Goal: Task Accomplishment & Management: Use online tool/utility

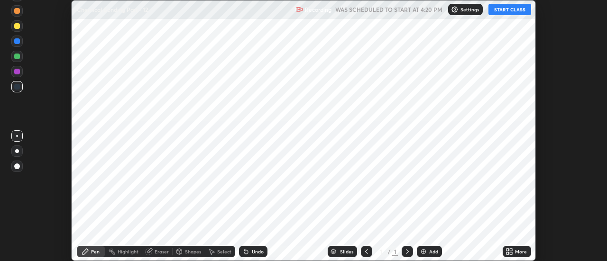
scroll to position [261, 606]
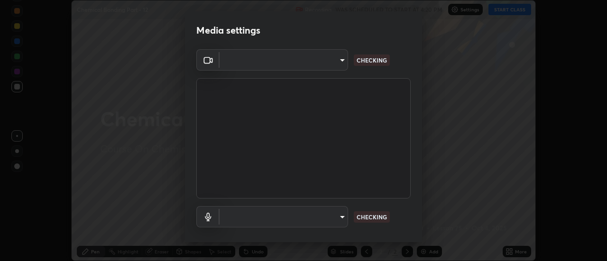
type input "e2aa400b7bb40988937289f1826270d99bb774d75893401bafd8ee5ef144e594"
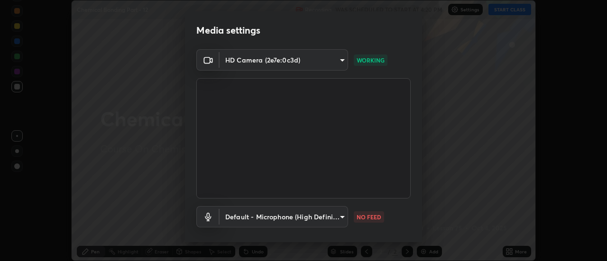
click at [320, 216] on body "Erase all Chemical Bonding Part - 12 Recording WAS SCHEDULED TO START AT 4:20 P…" at bounding box center [303, 130] width 607 height 261
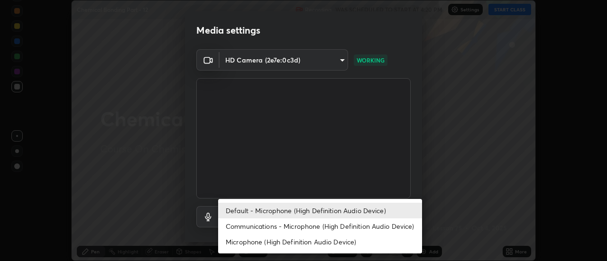
click at [263, 228] on li "Communications - Microphone (High Definition Audio Device)" at bounding box center [320, 227] width 204 height 16
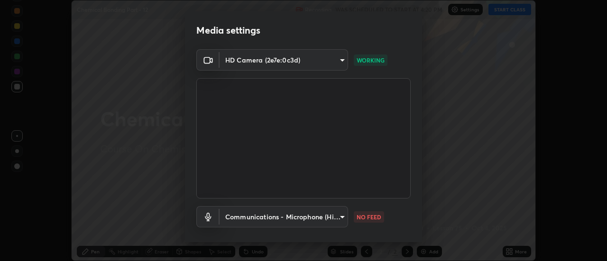
click at [265, 215] on body "Erase all Chemical Bonding Part - 12 Recording WAS SCHEDULED TO START AT 4:20 P…" at bounding box center [303, 130] width 607 height 261
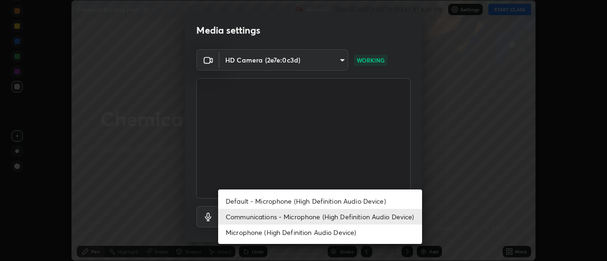
click at [256, 201] on li "Default - Microphone (High Definition Audio Device)" at bounding box center [320, 201] width 204 height 16
type input "default"
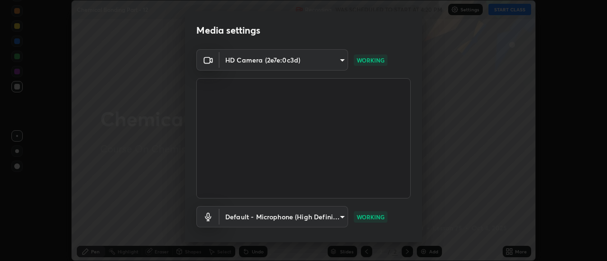
scroll to position [50, 0]
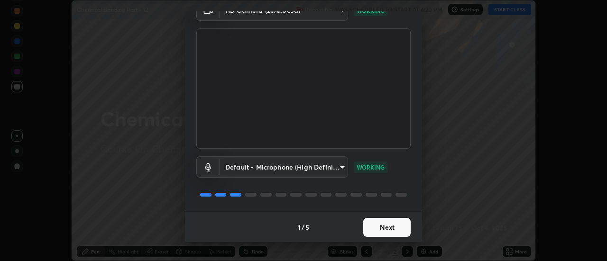
click at [397, 226] on button "Next" at bounding box center [386, 227] width 47 height 19
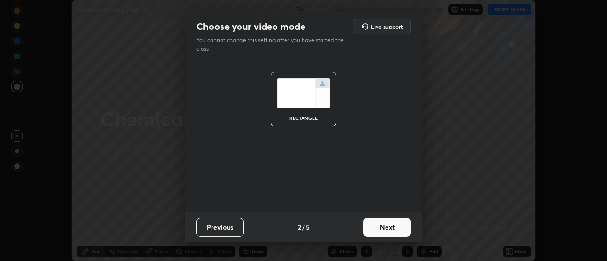
scroll to position [0, 0]
click at [401, 233] on button "Next" at bounding box center [386, 227] width 47 height 19
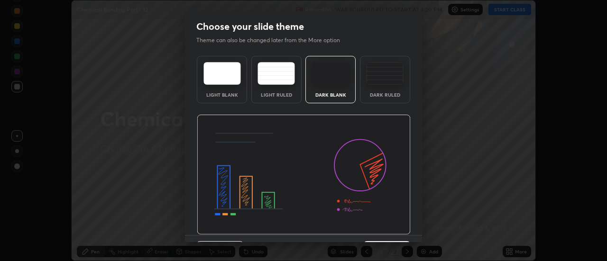
scroll to position [23, 0]
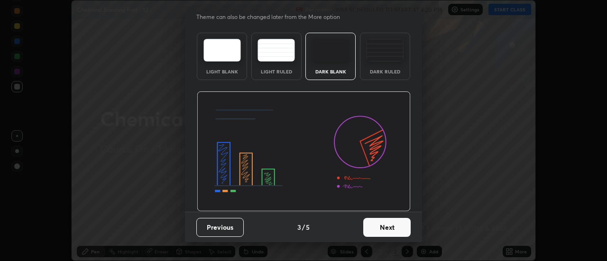
click at [389, 230] on button "Next" at bounding box center [386, 227] width 47 height 19
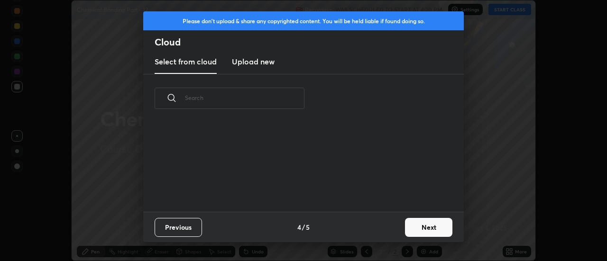
click at [392, 222] on div "Previous 4 / 5 Next" at bounding box center [303, 227] width 320 height 30
click at [414, 223] on button "Next" at bounding box center [428, 227] width 47 height 19
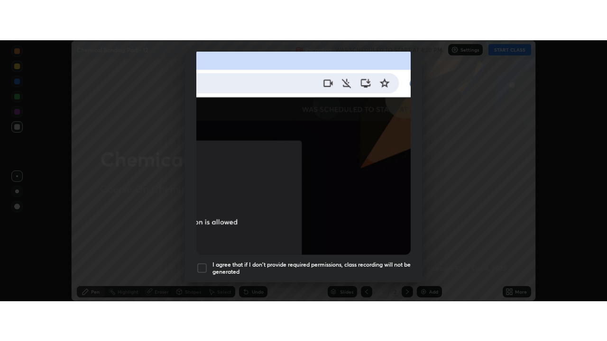
scroll to position [243, 0]
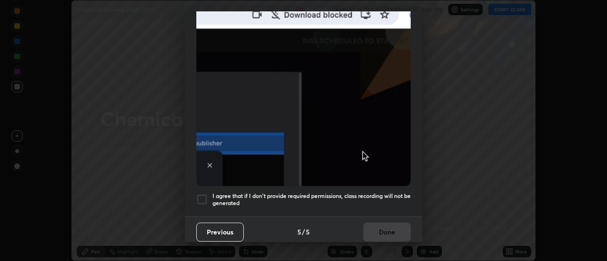
click at [202, 194] on div at bounding box center [201, 199] width 11 height 11
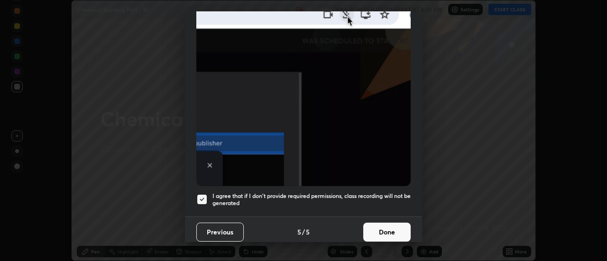
click at [382, 227] on button "Done" at bounding box center [386, 232] width 47 height 19
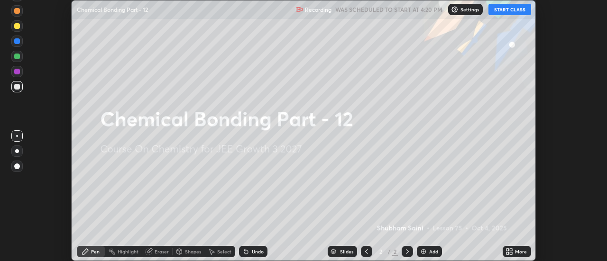
click at [511, 253] on icon at bounding box center [511, 253] width 2 height 2
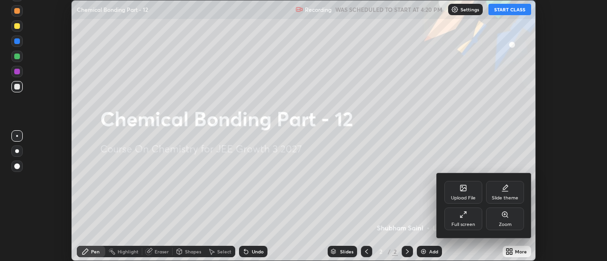
click at [453, 214] on div "Full screen" at bounding box center [463, 219] width 38 height 23
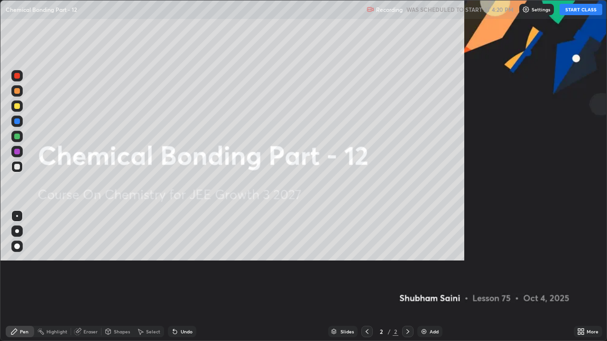
scroll to position [341, 607]
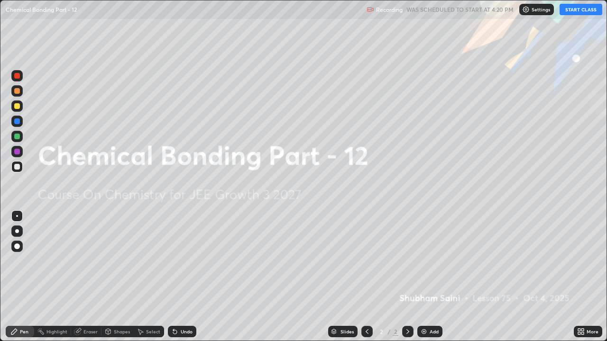
click at [580, 11] on button "START CLASS" at bounding box center [580, 9] width 43 height 11
click at [431, 261] on div "Add" at bounding box center [429, 331] width 25 height 11
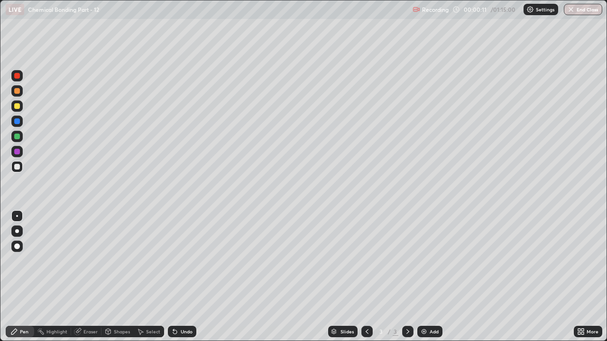
click at [15, 103] on div at bounding box center [17, 106] width 6 height 6
click at [13, 235] on div at bounding box center [16, 231] width 11 height 11
click at [192, 261] on div "Undo" at bounding box center [182, 331] width 28 height 11
click at [188, 261] on div "Undo" at bounding box center [187, 331] width 12 height 5
click at [17, 89] on div at bounding box center [17, 91] width 6 height 6
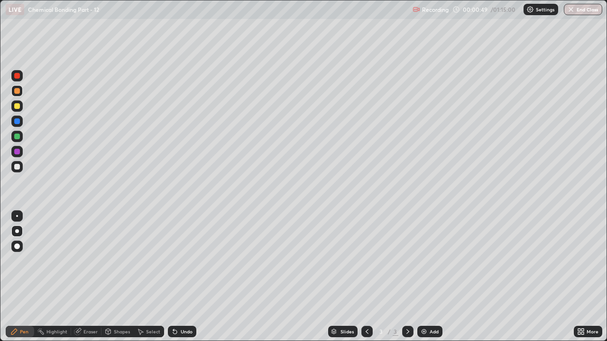
click at [17, 165] on div at bounding box center [17, 167] width 6 height 6
click at [119, 261] on div "Shapes" at bounding box center [122, 331] width 16 height 5
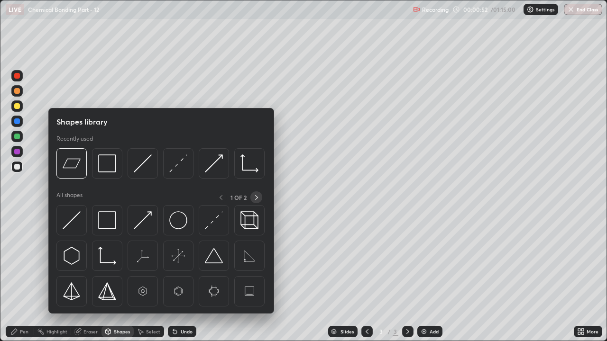
click at [256, 197] on icon at bounding box center [257, 198] width 8 height 8
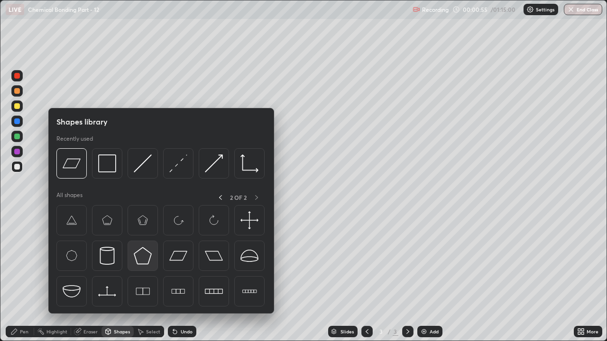
click at [142, 259] on img at bounding box center [143, 256] width 18 height 18
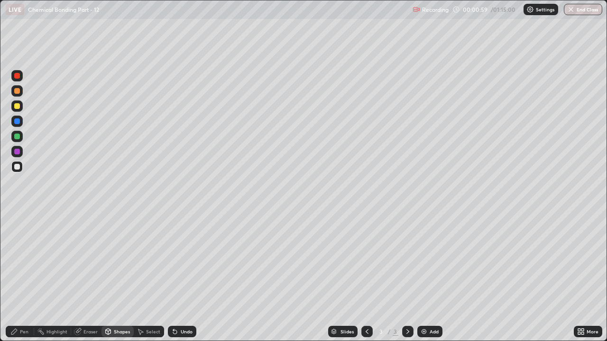
click at [24, 261] on div "Pen" at bounding box center [24, 331] width 9 height 5
click at [122, 261] on div "Shapes" at bounding box center [122, 331] width 16 height 5
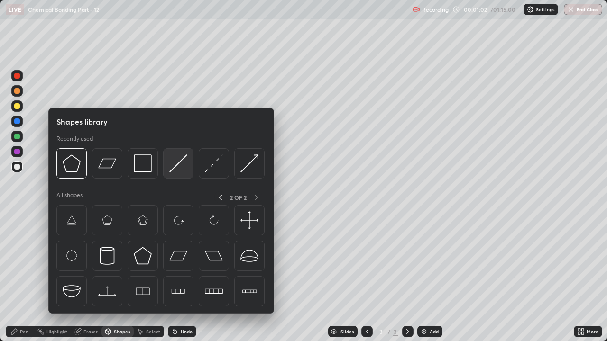
click at [182, 171] on img at bounding box center [178, 164] width 18 height 18
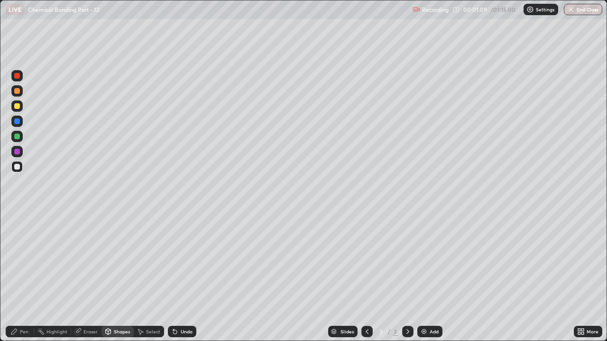
click at [183, 261] on div "Undo" at bounding box center [182, 331] width 28 height 11
click at [185, 261] on div "Undo" at bounding box center [182, 331] width 28 height 11
click at [15, 137] on div at bounding box center [17, 137] width 6 height 6
click at [108, 261] on icon at bounding box center [108, 330] width 5 height 1
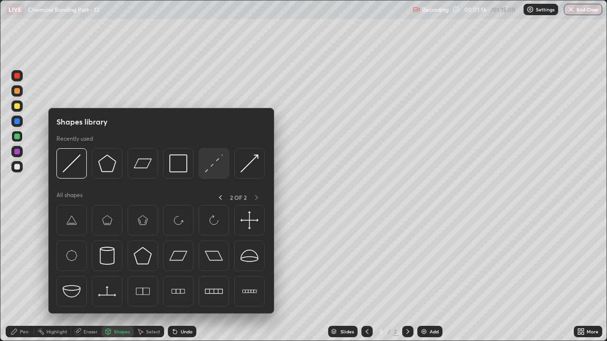
click at [212, 167] on img at bounding box center [214, 164] width 18 height 18
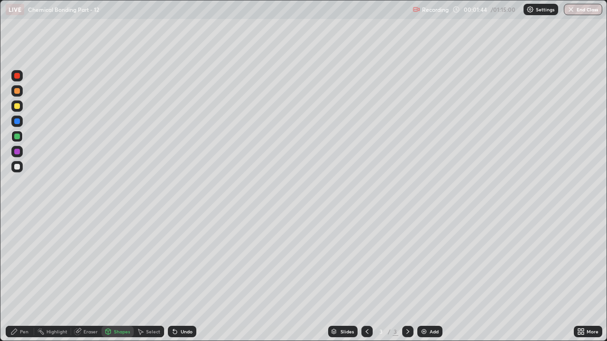
click at [17, 261] on icon at bounding box center [14, 332] width 6 height 6
click at [16, 167] on div at bounding box center [17, 167] width 6 height 6
click at [182, 261] on div "Undo" at bounding box center [187, 331] width 12 height 5
click at [435, 261] on div "Add" at bounding box center [429, 331] width 25 height 11
click at [18, 93] on div at bounding box center [17, 91] width 6 height 6
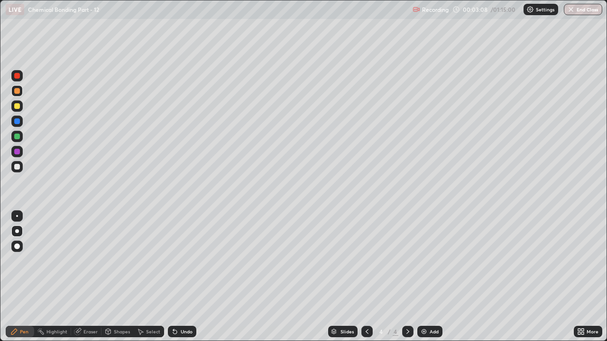
click at [185, 261] on div "Undo" at bounding box center [182, 331] width 28 height 11
click at [19, 108] on div at bounding box center [17, 106] width 6 height 6
click at [118, 261] on div "Shapes" at bounding box center [122, 331] width 16 height 5
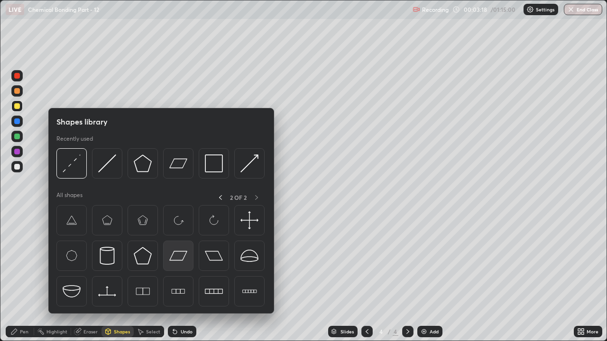
click at [182, 256] on img at bounding box center [178, 256] width 18 height 18
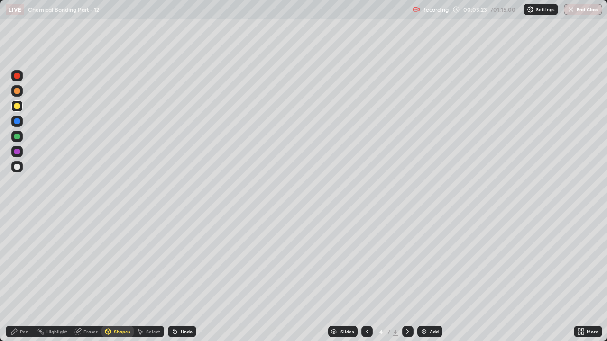
click at [22, 261] on div "Pen" at bounding box center [24, 331] width 9 height 5
click at [116, 261] on div "Shapes" at bounding box center [117, 331] width 32 height 11
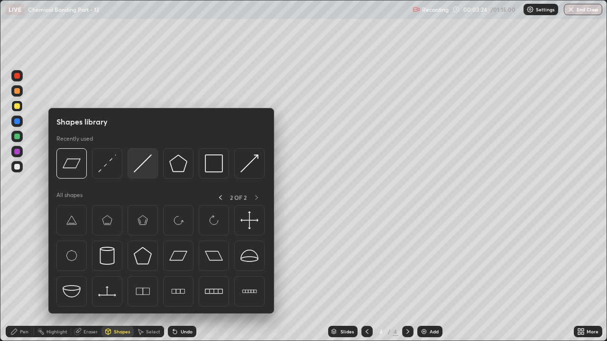
click at [143, 167] on img at bounding box center [143, 164] width 18 height 18
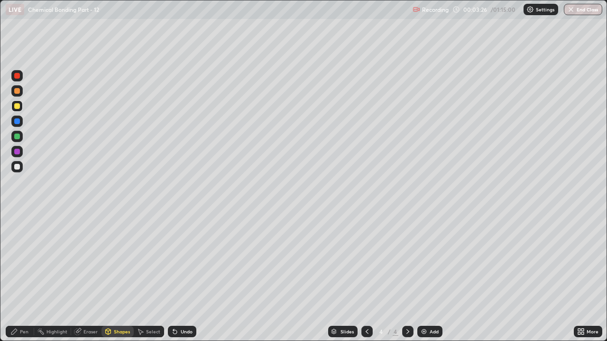
click at [18, 153] on div at bounding box center [17, 152] width 6 height 6
click at [15, 261] on icon at bounding box center [14, 332] width 6 height 6
click at [18, 165] on div at bounding box center [17, 167] width 6 height 6
click at [150, 261] on div "Select" at bounding box center [153, 331] width 14 height 5
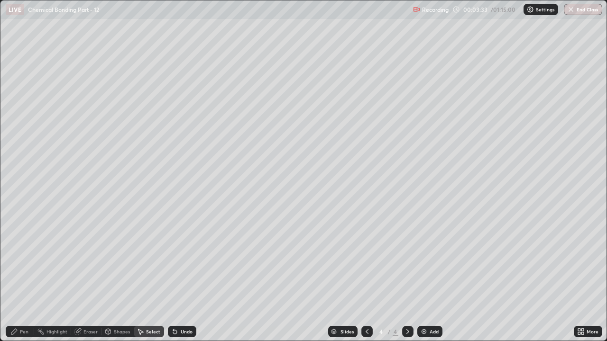
click at [117, 261] on div "Shapes" at bounding box center [122, 331] width 16 height 5
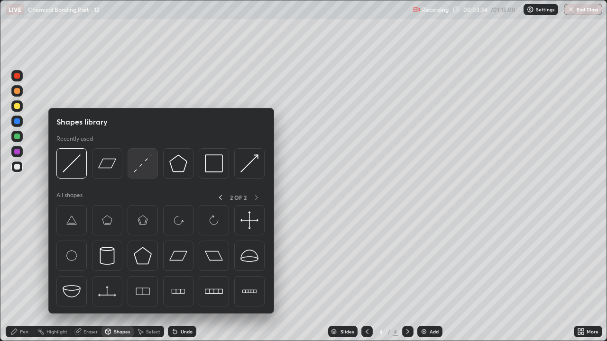
click at [147, 167] on img at bounding box center [143, 164] width 18 height 18
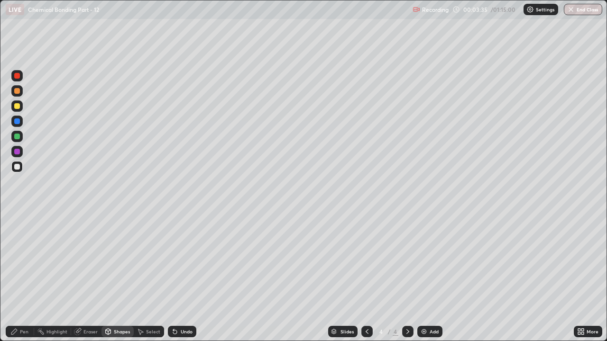
click at [23, 261] on div "Pen" at bounding box center [20, 331] width 28 height 11
click at [20, 218] on div at bounding box center [16, 215] width 11 height 11
click at [124, 261] on div "Shapes" at bounding box center [122, 331] width 16 height 5
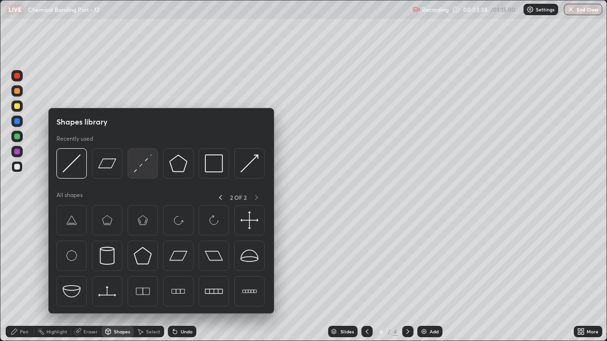
click at [144, 164] on img at bounding box center [143, 164] width 18 height 18
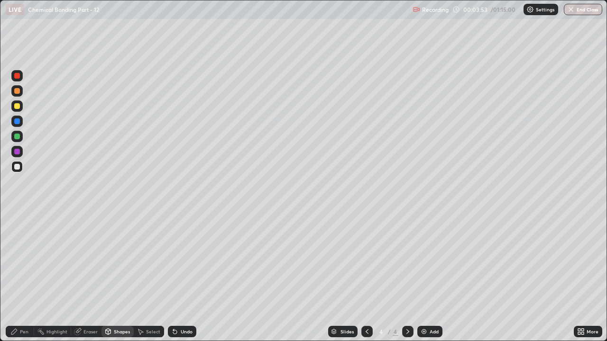
click at [16, 91] on div at bounding box center [17, 91] width 6 height 6
click at [185, 261] on div "Undo" at bounding box center [187, 331] width 12 height 5
click at [18, 261] on div "Pen" at bounding box center [20, 331] width 28 height 11
click at [17, 76] on div at bounding box center [17, 76] width 6 height 6
click at [17, 140] on div at bounding box center [16, 136] width 11 height 11
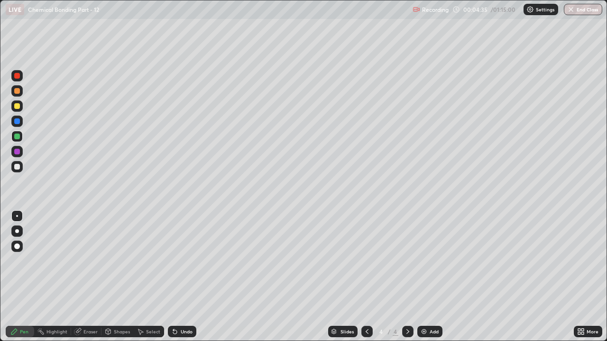
click at [17, 231] on div at bounding box center [17, 231] width 4 height 4
click at [187, 261] on div "Undo" at bounding box center [187, 331] width 12 height 5
click at [17, 79] on div at bounding box center [16, 75] width 11 height 11
click at [425, 261] on img at bounding box center [424, 332] width 8 height 8
click at [18, 91] on div at bounding box center [17, 91] width 6 height 6
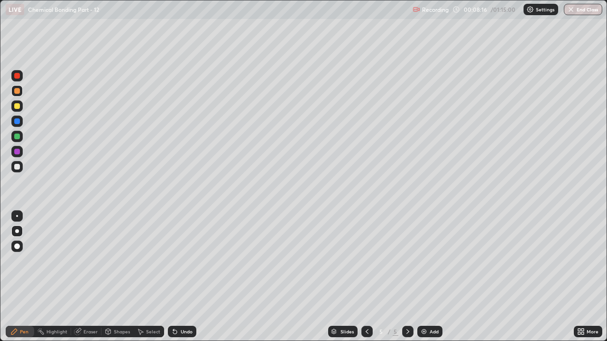
click at [14, 166] on div at bounding box center [17, 167] width 6 height 6
click at [184, 261] on div "Undo" at bounding box center [187, 331] width 12 height 5
click at [188, 261] on div "Undo" at bounding box center [187, 331] width 12 height 5
click at [183, 261] on div "Undo" at bounding box center [187, 331] width 12 height 5
click at [182, 261] on div "Undo" at bounding box center [187, 331] width 12 height 5
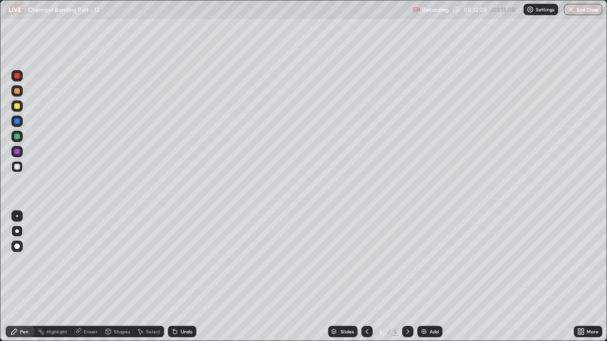
click at [431, 261] on div "Add" at bounding box center [433, 331] width 9 height 5
click at [17, 91] on div at bounding box center [17, 91] width 6 height 6
click at [187, 261] on div "Undo" at bounding box center [182, 331] width 28 height 11
click at [188, 261] on div "Undo" at bounding box center [187, 331] width 12 height 5
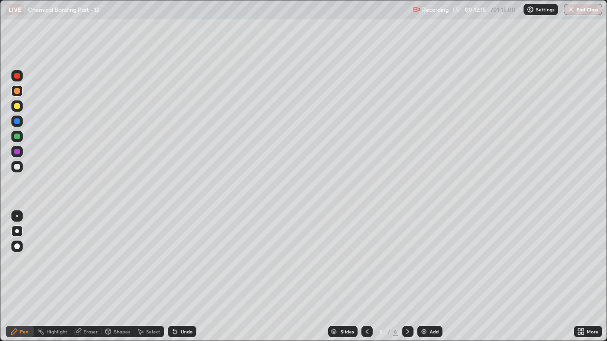
click at [183, 261] on div "Undo" at bounding box center [187, 331] width 12 height 5
click at [184, 261] on div "Undo" at bounding box center [187, 331] width 12 height 5
click at [17, 167] on div at bounding box center [17, 167] width 6 height 6
click at [181, 261] on div "Undo" at bounding box center [187, 331] width 12 height 5
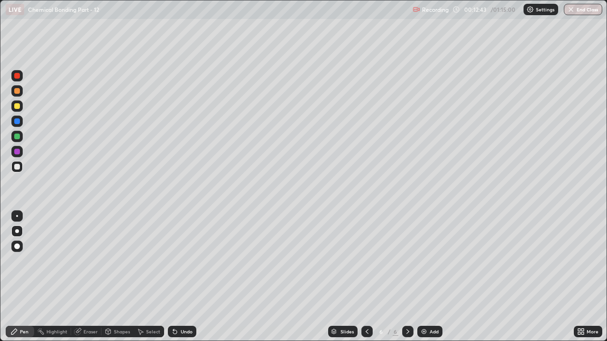
click at [182, 261] on div "Undo" at bounding box center [182, 331] width 28 height 11
click at [188, 261] on div "Undo" at bounding box center [187, 331] width 12 height 5
click at [190, 261] on div "Undo" at bounding box center [182, 331] width 28 height 11
click at [192, 261] on div "Undo" at bounding box center [182, 331] width 28 height 11
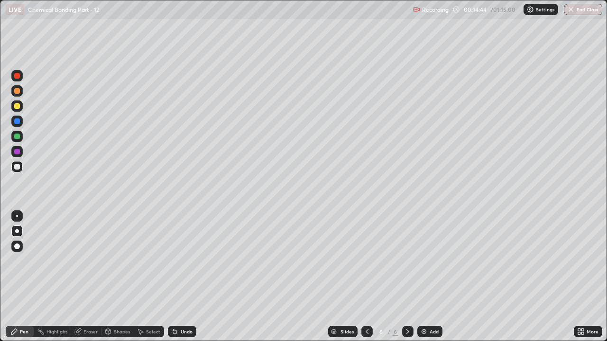
click at [85, 261] on div "Eraser" at bounding box center [86, 331] width 30 height 11
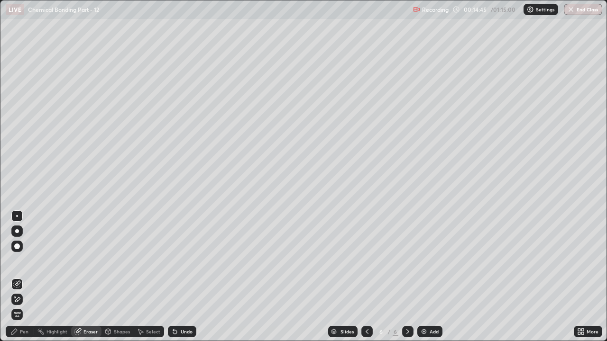
click at [19, 261] on icon at bounding box center [17, 299] width 5 height 5
click at [19, 261] on div "Pen" at bounding box center [20, 331] width 28 height 11
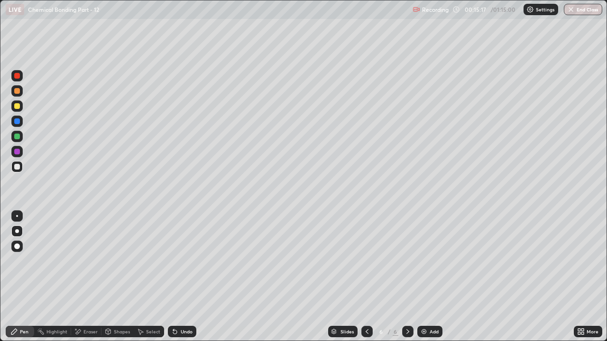
click at [18, 109] on div at bounding box center [17, 106] width 6 height 6
click at [111, 261] on icon at bounding box center [108, 332] width 8 height 8
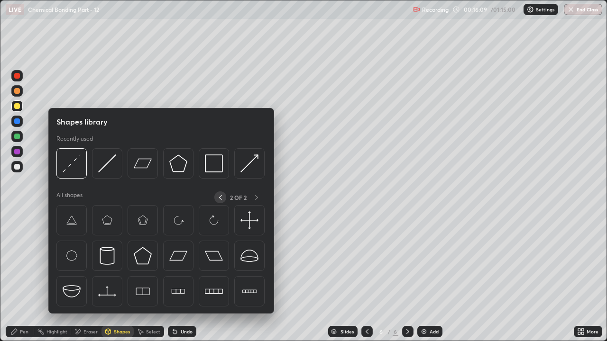
click at [220, 197] on icon at bounding box center [221, 198] width 8 height 8
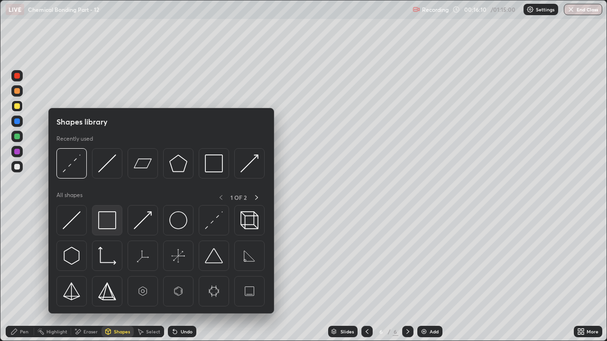
click at [111, 226] on img at bounding box center [107, 220] width 18 height 18
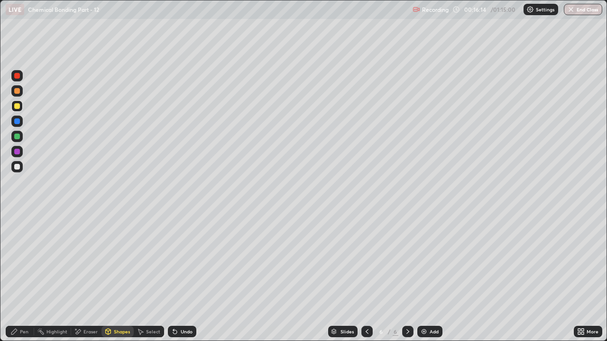
click at [18, 261] on div "Pen" at bounding box center [20, 331] width 28 height 11
click at [429, 261] on div "Add" at bounding box center [433, 331] width 9 height 5
click at [18, 93] on div at bounding box center [17, 91] width 6 height 6
click at [183, 261] on div "Undo" at bounding box center [187, 331] width 12 height 5
click at [18, 165] on div at bounding box center [17, 167] width 6 height 6
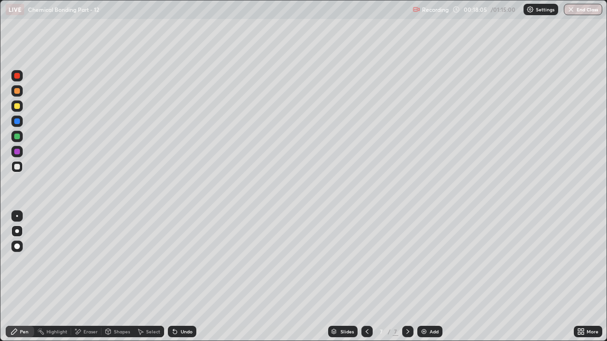
click at [117, 261] on div "Shapes" at bounding box center [122, 331] width 16 height 5
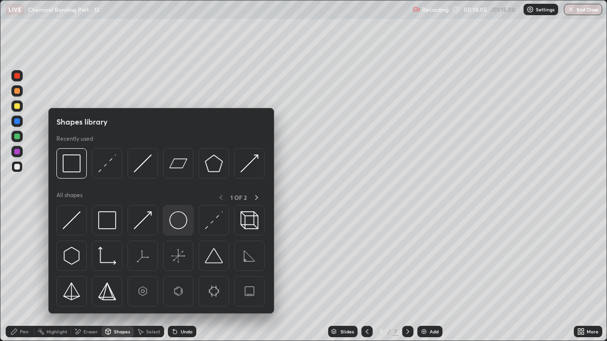
click at [170, 218] on img at bounding box center [178, 220] width 18 height 18
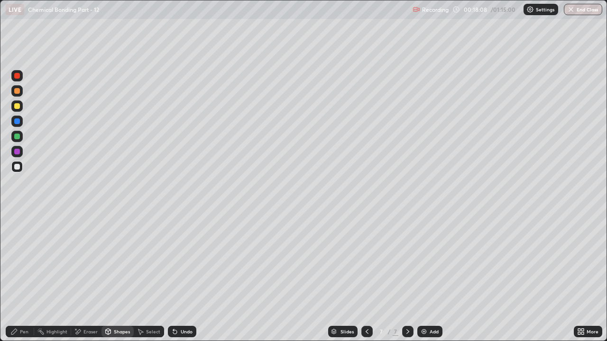
click at [17, 261] on icon at bounding box center [14, 332] width 8 height 8
click at [83, 261] on div "Eraser" at bounding box center [90, 331] width 14 height 5
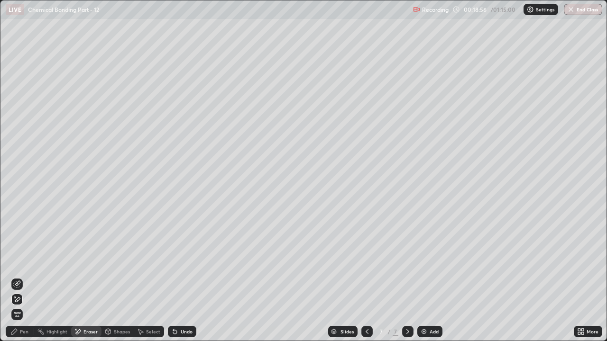
click at [15, 261] on icon at bounding box center [14, 332] width 6 height 6
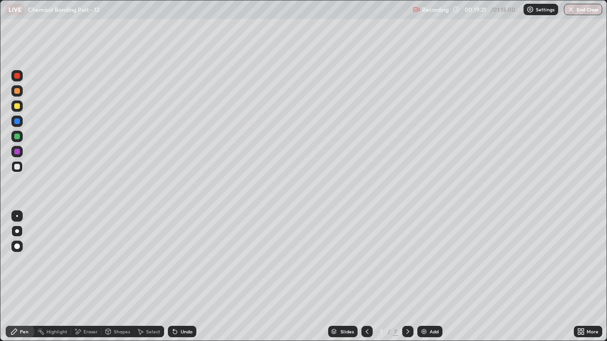
click at [367, 261] on icon at bounding box center [367, 332] width 8 height 8
click at [411, 261] on div at bounding box center [407, 331] width 11 height 11
click at [79, 261] on icon at bounding box center [78, 332] width 8 height 8
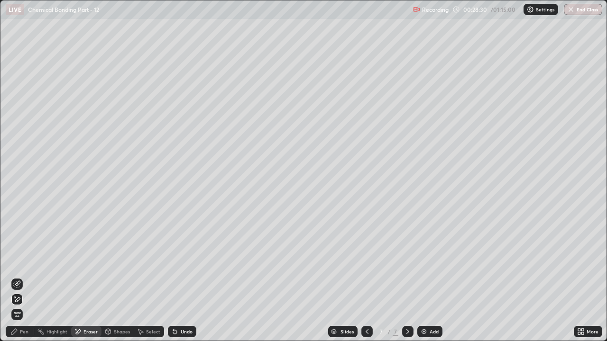
click at [17, 261] on span "Erase all" at bounding box center [17, 315] width 10 height 6
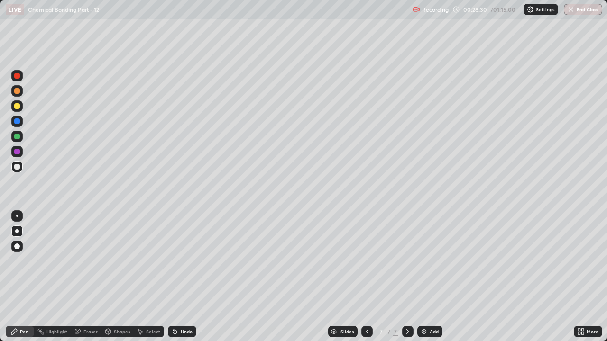
click at [16, 261] on icon at bounding box center [14, 332] width 8 height 8
click at [19, 105] on div at bounding box center [17, 106] width 6 height 6
click at [89, 261] on div "Eraser" at bounding box center [90, 331] width 14 height 5
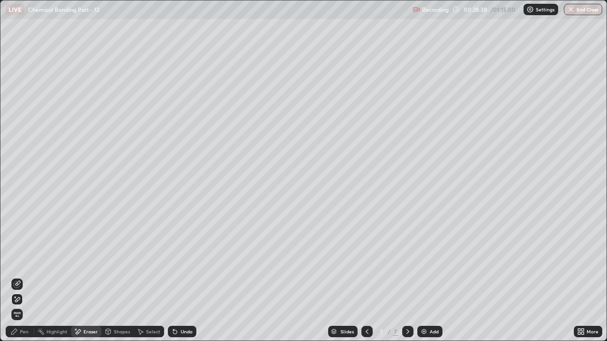
click at [26, 261] on div "Pen" at bounding box center [24, 331] width 9 height 5
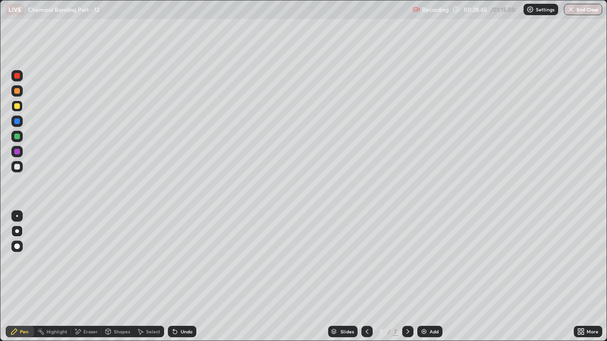
click at [17, 167] on div at bounding box center [17, 167] width 6 height 6
click at [18, 104] on div at bounding box center [17, 106] width 6 height 6
click at [22, 137] on div at bounding box center [16, 136] width 11 height 11
click at [183, 261] on div "Undo" at bounding box center [187, 331] width 12 height 5
click at [187, 261] on div "Undo" at bounding box center [187, 331] width 12 height 5
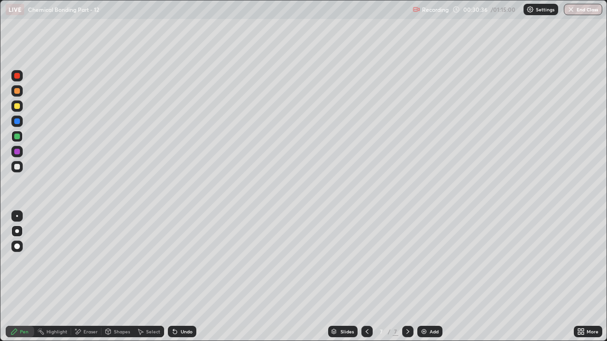
click at [190, 261] on div "Undo" at bounding box center [182, 331] width 28 height 11
click at [114, 261] on div "Shapes" at bounding box center [122, 331] width 16 height 5
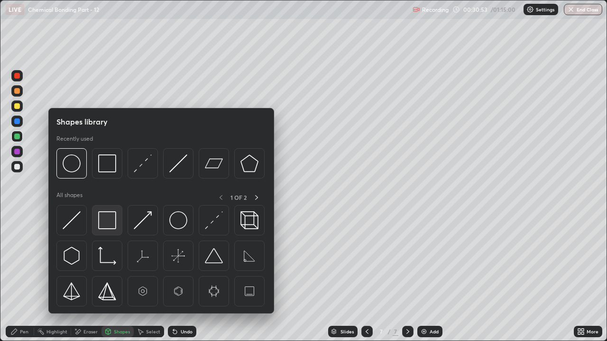
click at [108, 222] on img at bounding box center [107, 220] width 18 height 18
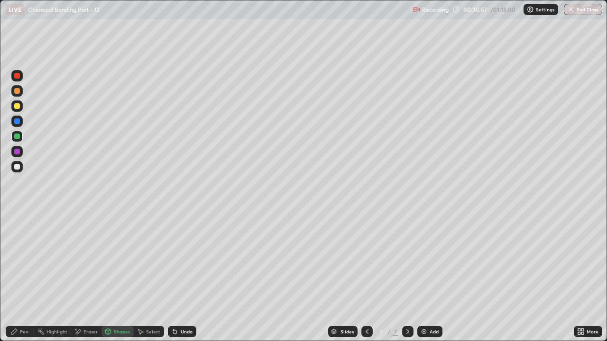
click at [18, 261] on div "Pen" at bounding box center [20, 331] width 28 height 11
click at [16, 154] on div at bounding box center [17, 152] width 6 height 6
click at [22, 168] on div at bounding box center [16, 166] width 11 height 11
click at [17, 150] on div at bounding box center [17, 152] width 6 height 6
click at [17, 107] on div at bounding box center [17, 106] width 6 height 6
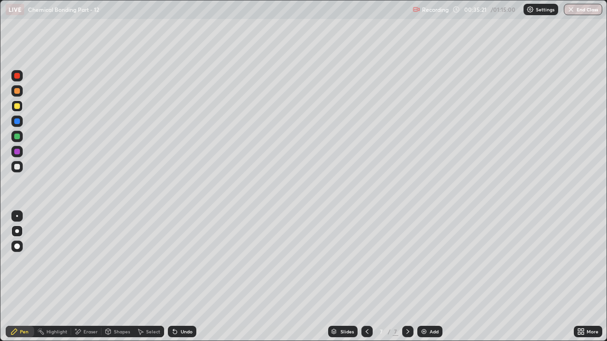
click at [18, 121] on div at bounding box center [17, 122] width 6 height 6
click at [18, 76] on div at bounding box center [17, 76] width 6 height 6
click at [24, 261] on div "Pen" at bounding box center [24, 331] width 9 height 5
click at [17, 216] on div at bounding box center [17, 216] width 2 height 2
click at [16, 108] on div at bounding box center [17, 106] width 6 height 6
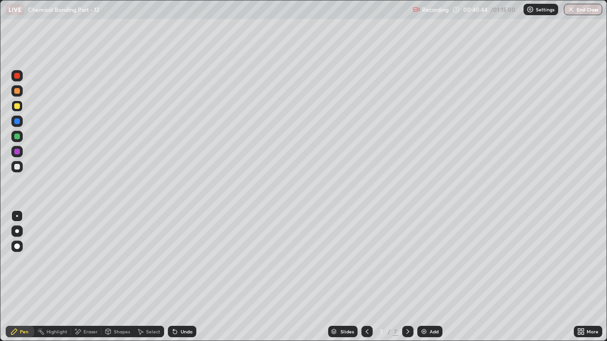
click at [431, 261] on div "Add" at bounding box center [433, 331] width 9 height 5
click at [19, 91] on div at bounding box center [17, 91] width 6 height 6
click at [17, 231] on div at bounding box center [17, 231] width 4 height 4
click at [117, 261] on div "Shapes" at bounding box center [122, 331] width 16 height 5
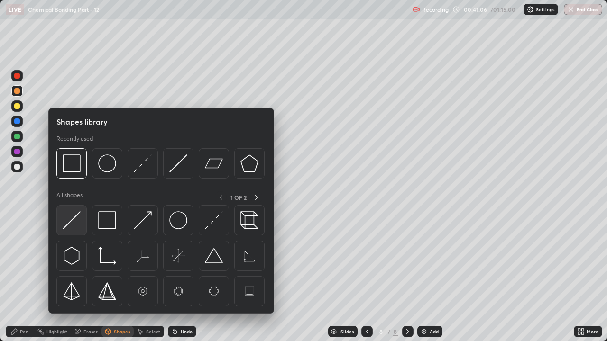
click at [77, 223] on img at bounding box center [72, 220] width 18 height 18
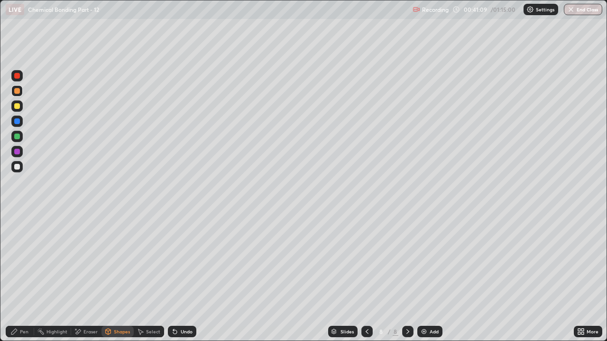
click at [27, 261] on div "Pen" at bounding box center [20, 331] width 28 height 11
click at [21, 167] on div at bounding box center [16, 166] width 11 height 11
click at [22, 108] on div at bounding box center [16, 105] width 11 height 11
click at [187, 261] on div "Undo" at bounding box center [187, 331] width 12 height 5
click at [186, 261] on div "Undo" at bounding box center [182, 331] width 28 height 11
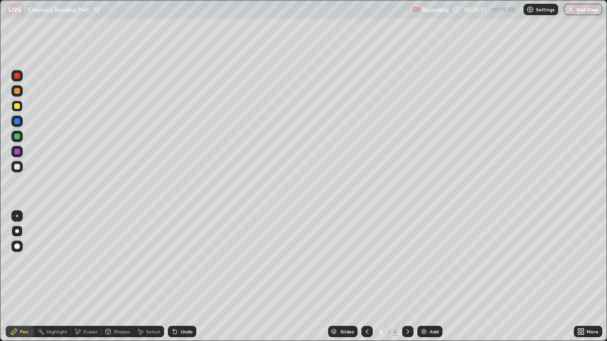
click at [189, 261] on div "Undo" at bounding box center [182, 331] width 28 height 11
click at [192, 261] on div "Undo" at bounding box center [182, 331] width 28 height 11
click at [17, 137] on div at bounding box center [17, 137] width 6 height 6
click at [185, 261] on div "Undo" at bounding box center [187, 331] width 12 height 5
click at [182, 261] on div "Undo" at bounding box center [187, 331] width 12 height 5
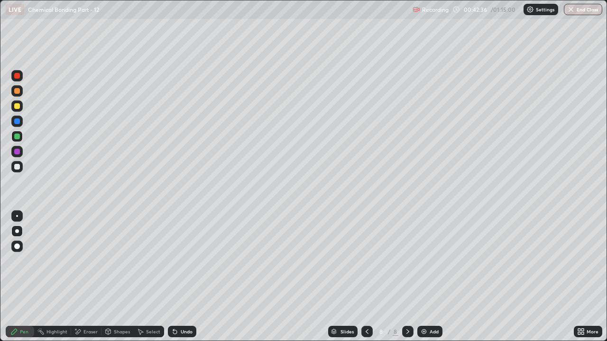
click at [110, 261] on icon at bounding box center [108, 330] width 5 height 1
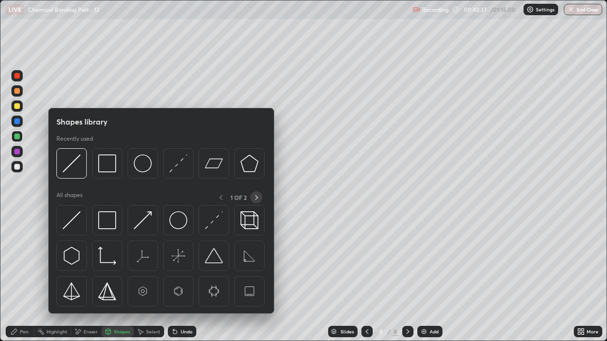
click at [256, 198] on icon at bounding box center [257, 198] width 8 height 8
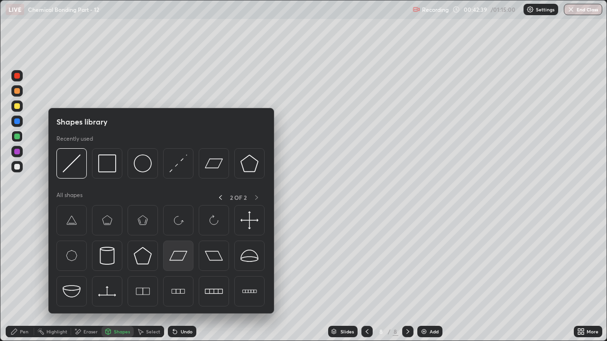
click at [177, 256] on img at bounding box center [178, 256] width 18 height 18
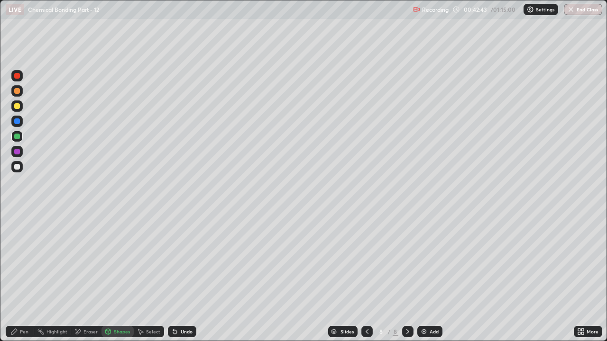
click at [24, 261] on div "Pen" at bounding box center [24, 331] width 9 height 5
click at [15, 168] on div at bounding box center [17, 167] width 6 height 6
click at [429, 261] on div "Add" at bounding box center [433, 331] width 9 height 5
click at [16, 91] on div at bounding box center [17, 91] width 6 height 6
click at [18, 104] on div at bounding box center [17, 106] width 6 height 6
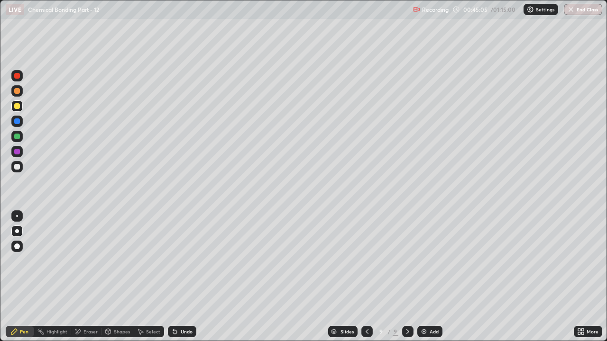
click at [192, 261] on div "Undo" at bounding box center [182, 331] width 28 height 11
click at [186, 261] on div "Undo" at bounding box center [187, 331] width 12 height 5
click at [16, 165] on div at bounding box center [17, 167] width 6 height 6
click at [17, 150] on div at bounding box center [17, 152] width 6 height 6
click at [20, 162] on div at bounding box center [16, 166] width 11 height 11
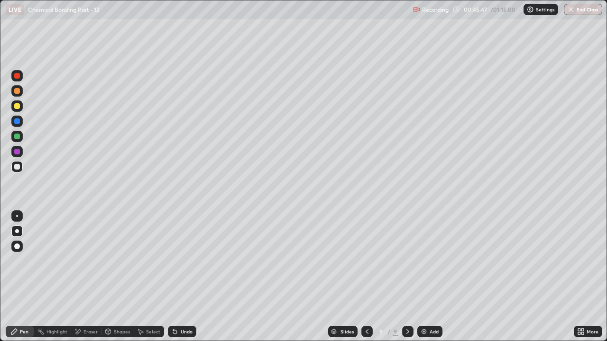
click at [18, 156] on div at bounding box center [16, 151] width 11 height 11
click at [189, 261] on div "Undo" at bounding box center [182, 331] width 28 height 11
click at [187, 261] on div "Undo" at bounding box center [182, 331] width 28 height 11
click at [189, 261] on div "Undo" at bounding box center [182, 331] width 28 height 11
click at [22, 168] on div at bounding box center [16, 166] width 11 height 11
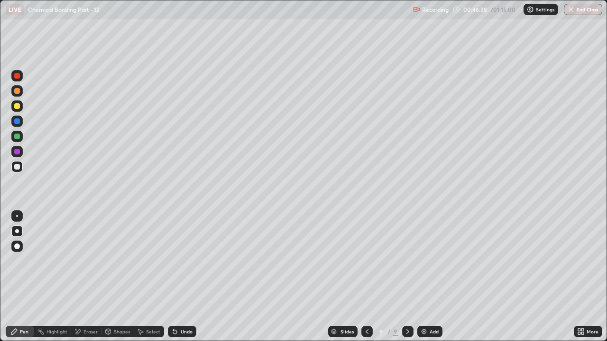
click at [17, 155] on div at bounding box center [16, 151] width 11 height 11
click at [82, 261] on div "Eraser" at bounding box center [86, 331] width 30 height 11
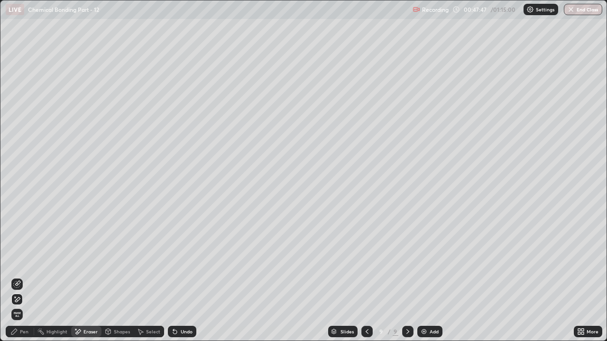
click at [19, 261] on div "Pen" at bounding box center [20, 331] width 28 height 11
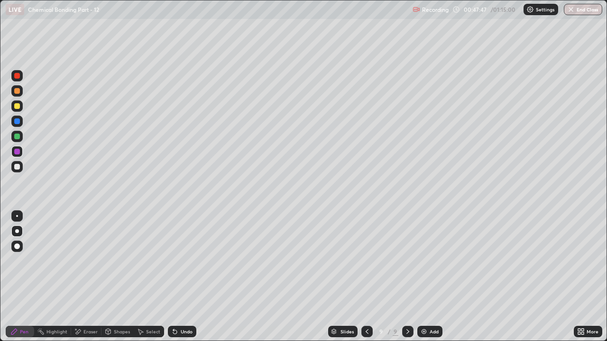
click at [17, 167] on div at bounding box center [17, 167] width 6 height 6
click at [19, 137] on div at bounding box center [17, 137] width 6 height 6
click at [17, 90] on div at bounding box center [17, 91] width 6 height 6
click at [431, 261] on div "Add" at bounding box center [433, 331] width 9 height 5
click at [185, 261] on div "Undo" at bounding box center [187, 331] width 12 height 5
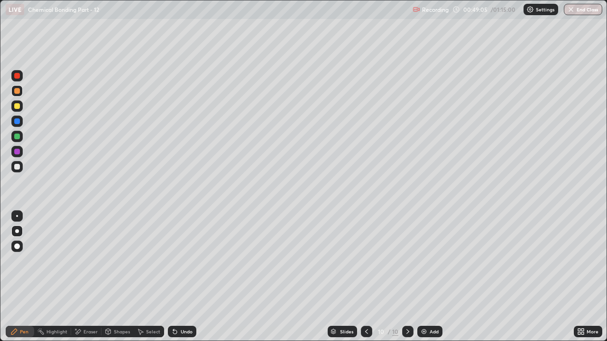
click at [186, 261] on div "Undo" at bounding box center [187, 331] width 12 height 5
click at [19, 105] on div at bounding box center [17, 106] width 6 height 6
click at [183, 261] on div "Undo" at bounding box center [187, 331] width 12 height 5
click at [185, 261] on div "Undo" at bounding box center [187, 331] width 12 height 5
click at [187, 261] on div "Undo" at bounding box center [182, 331] width 28 height 11
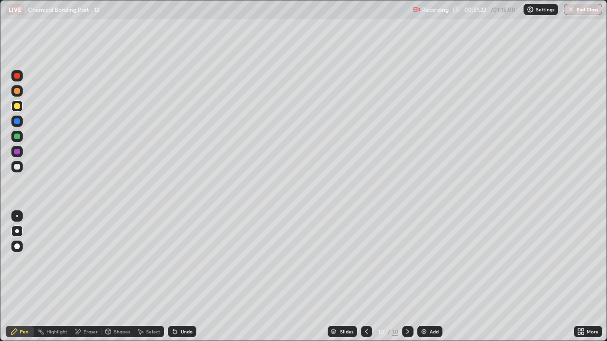
click at [18, 95] on div at bounding box center [16, 90] width 11 height 11
click at [18, 75] on div at bounding box center [17, 76] width 6 height 6
click at [185, 261] on div "Undo" at bounding box center [182, 331] width 28 height 11
click at [584, 12] on button "End Class" at bounding box center [583, 9] width 38 height 11
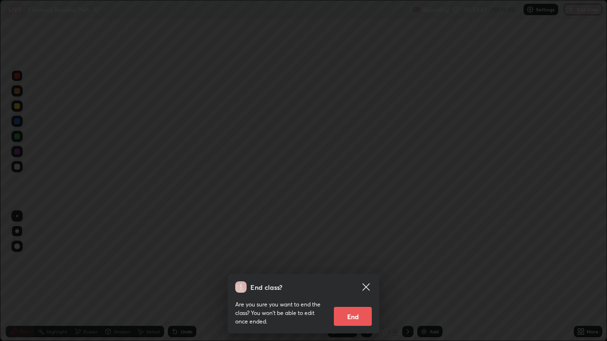
click at [360, 261] on button "End" at bounding box center [353, 316] width 38 height 19
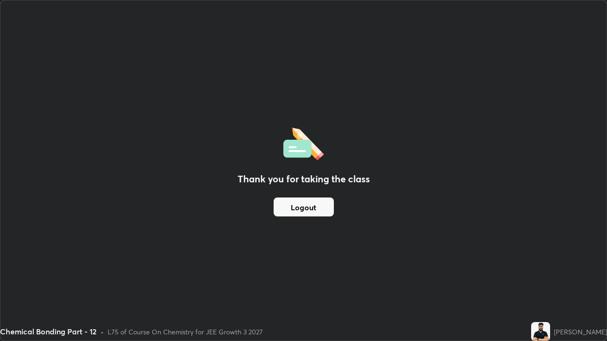
click at [292, 211] on button "Logout" at bounding box center [304, 207] width 60 height 19
click at [297, 206] on button "Logout" at bounding box center [304, 207] width 60 height 19
